Goal: Find specific page/section: Find specific page/section

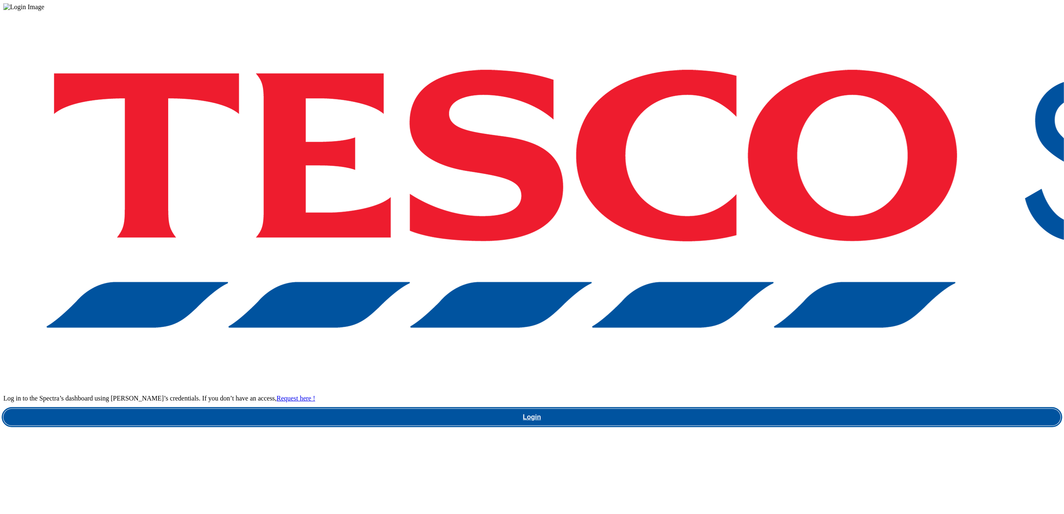
click at [799, 409] on link "Login" at bounding box center [531, 417] width 1057 height 17
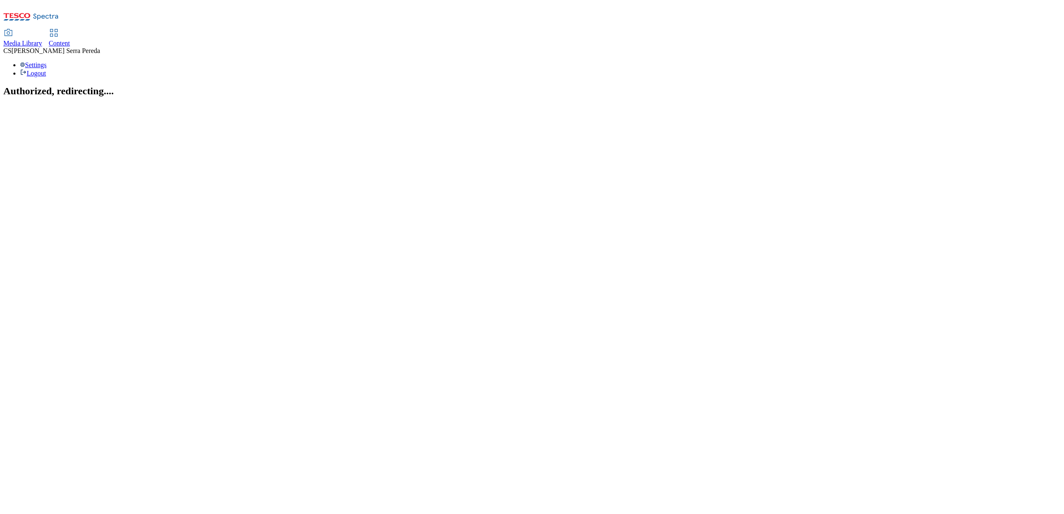
click at [70, 40] on span "Content" at bounding box center [59, 43] width 21 height 7
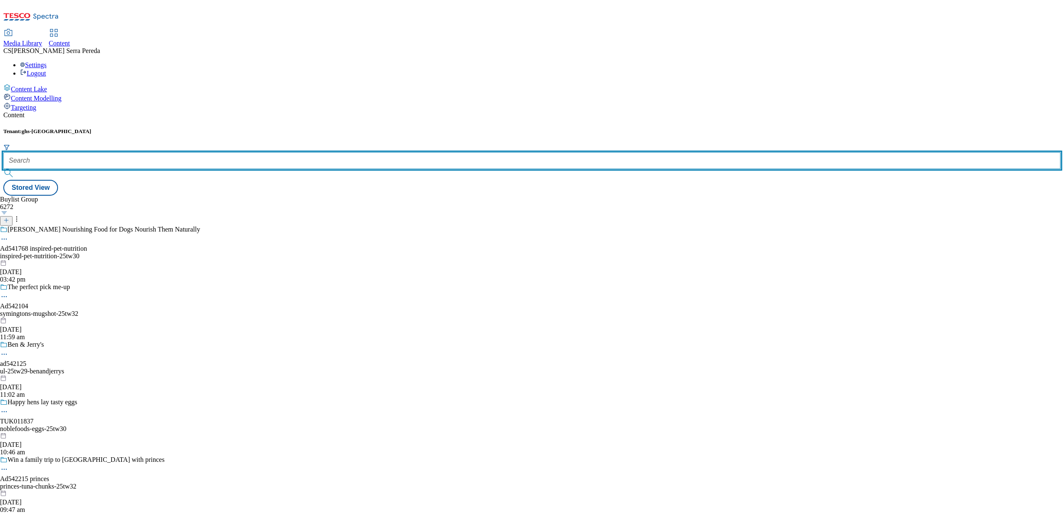
click at [181, 152] on input "text" at bounding box center [531, 160] width 1057 height 17
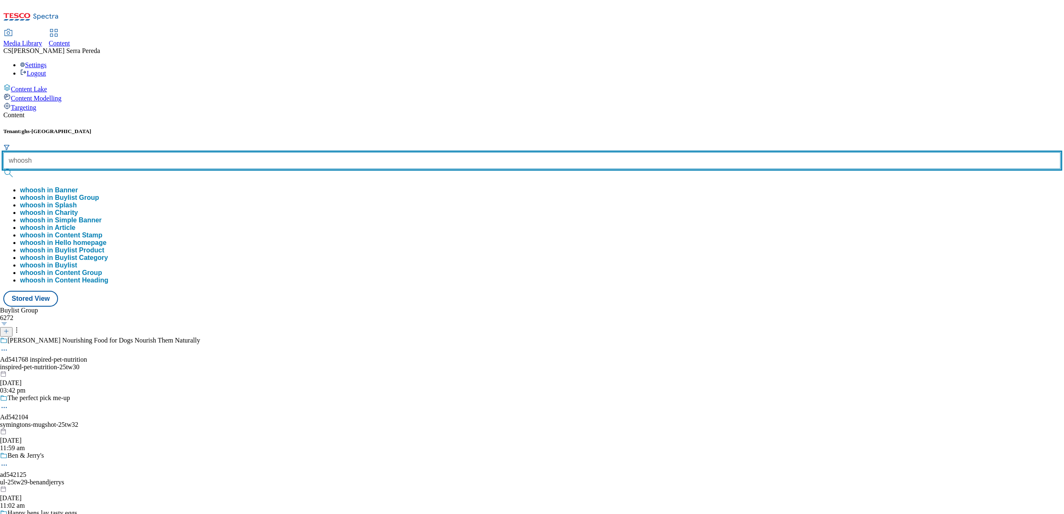
type input "whoosh"
click at [3, 169] on button "submit" at bounding box center [9, 173] width 12 height 8
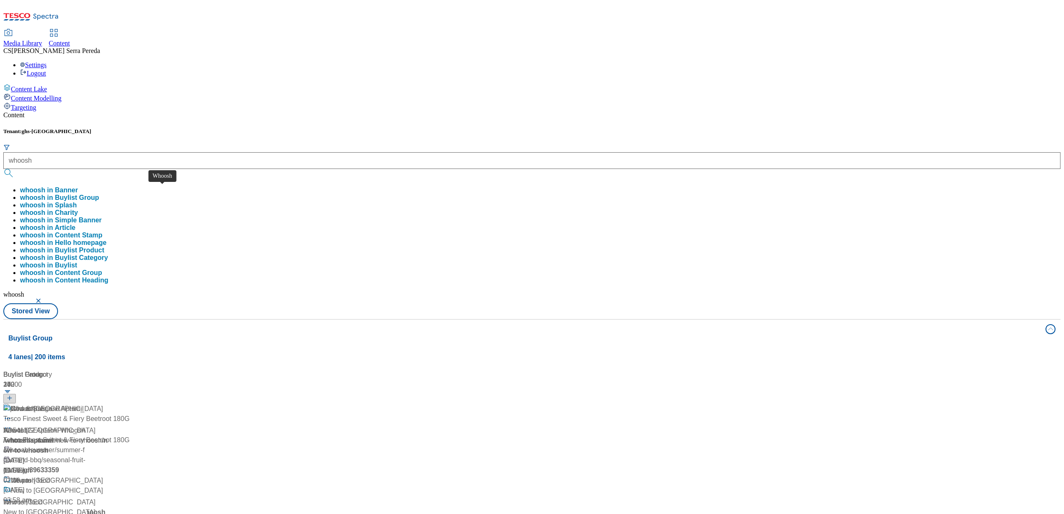
click at [28, 426] on span "Whoosh" at bounding box center [15, 431] width 25 height 10
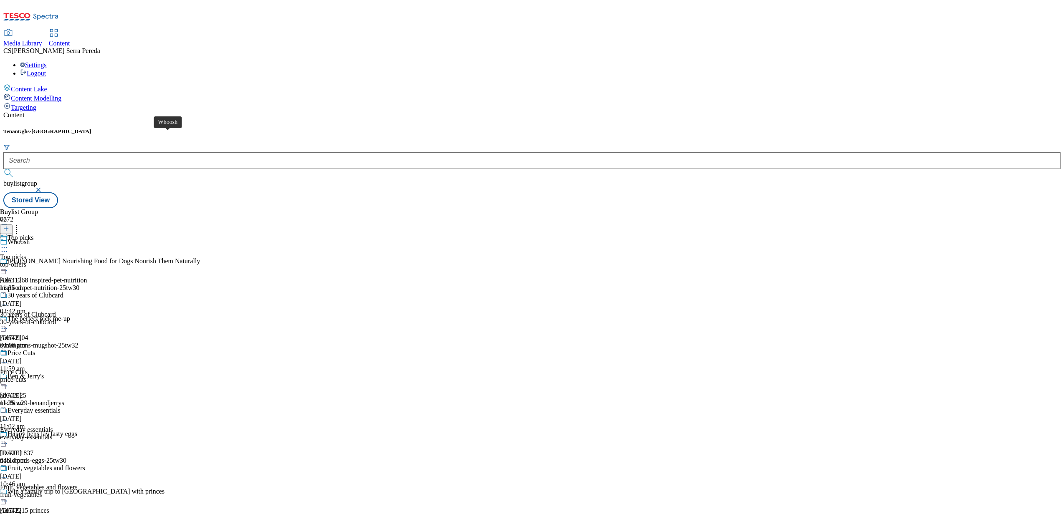
click at [30, 238] on div "Whoosh" at bounding box center [19, 242] width 22 height 8
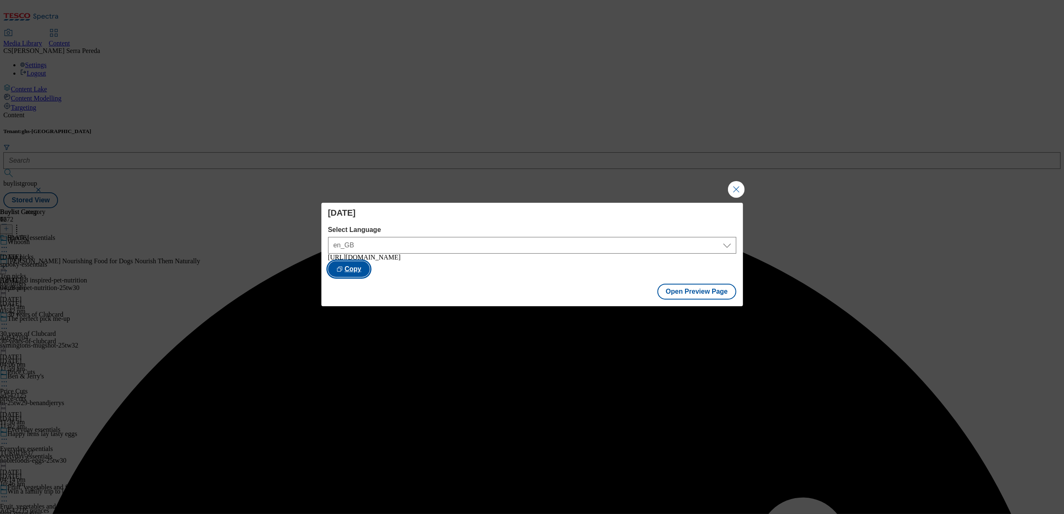
click at [370, 269] on button "Copy" at bounding box center [349, 269] width 42 height 16
click at [946, 293] on div "Halloween Select Language en_GB en_GB https://www.tesco.com/groceries/en-GB/buy…" at bounding box center [532, 257] width 1064 height 514
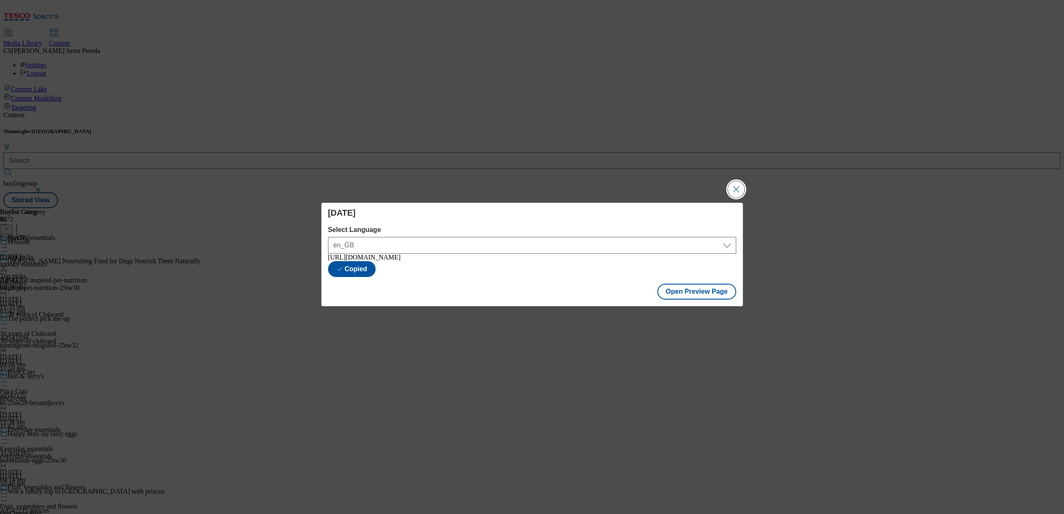
click at [729, 189] on button "Close Modal" at bounding box center [736, 189] width 17 height 17
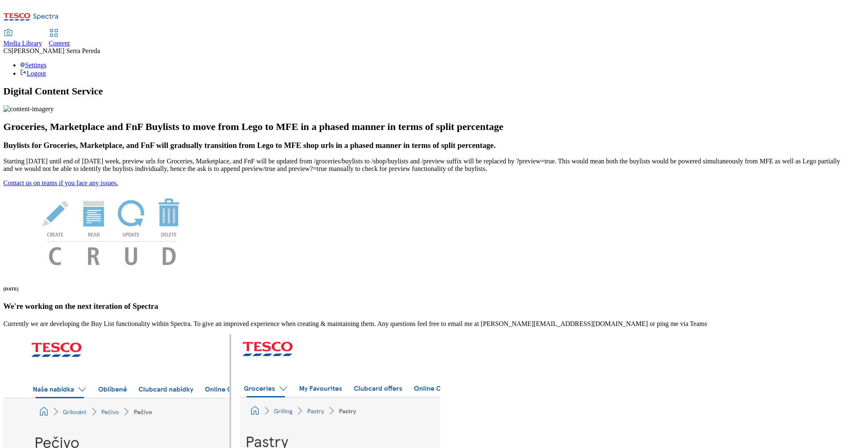
click at [70, 40] on span "Content" at bounding box center [59, 43] width 21 height 7
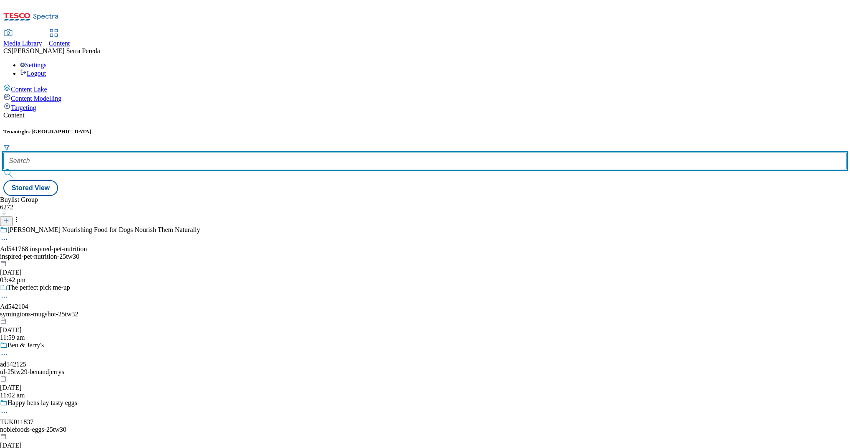
click at [183, 152] on input "text" at bounding box center [425, 160] width 844 height 17
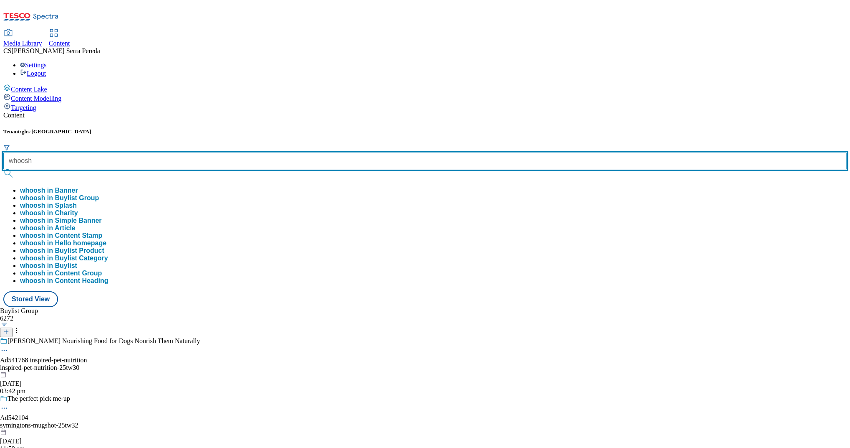
type input "whoosh"
click at [3, 169] on button "submit" at bounding box center [9, 173] width 12 height 8
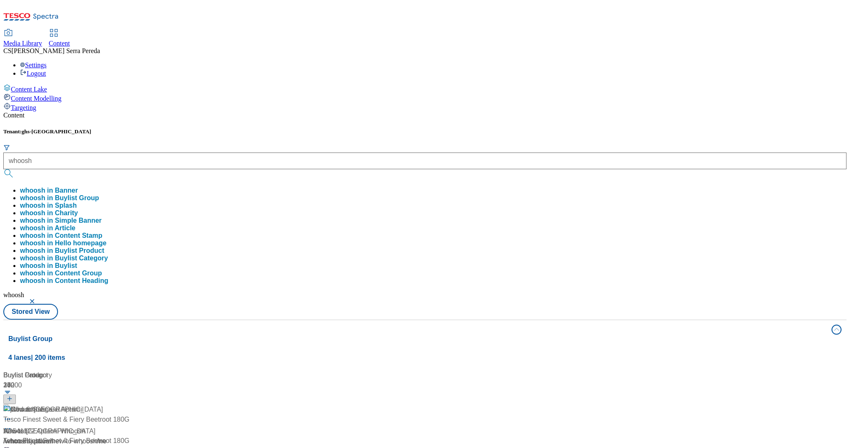
click at [278, 111] on div "Content Tenant: ghs-uk whoosh whoosh in Banner whoosh in Buylist Group whoosh i…" at bounding box center [425, 397] width 844 height 572
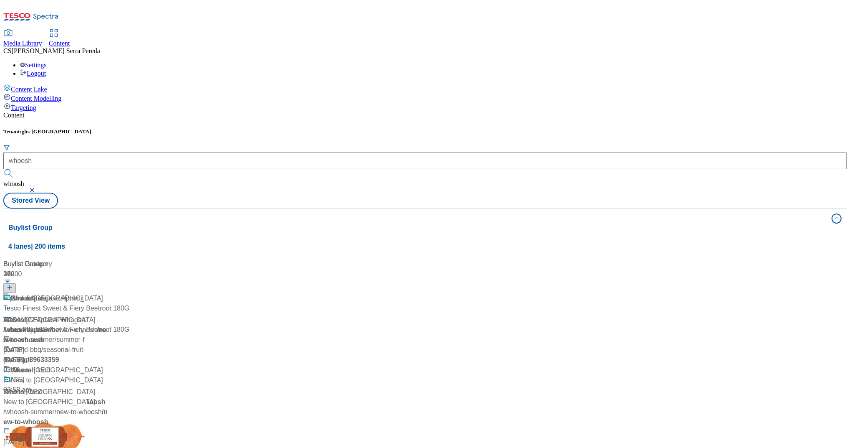
click at [108, 325] on div "/ whoosh" at bounding box center [55, 330] width 104 height 10
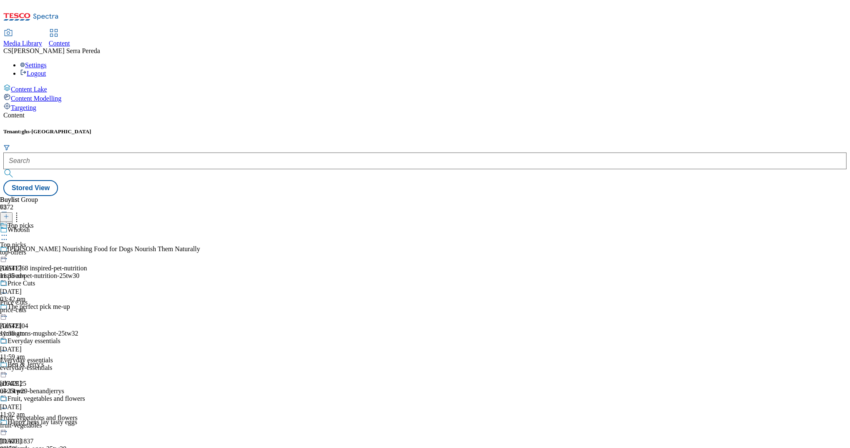
scroll to position [2729, 0]
